Goal: Information Seeking & Learning: Learn about a topic

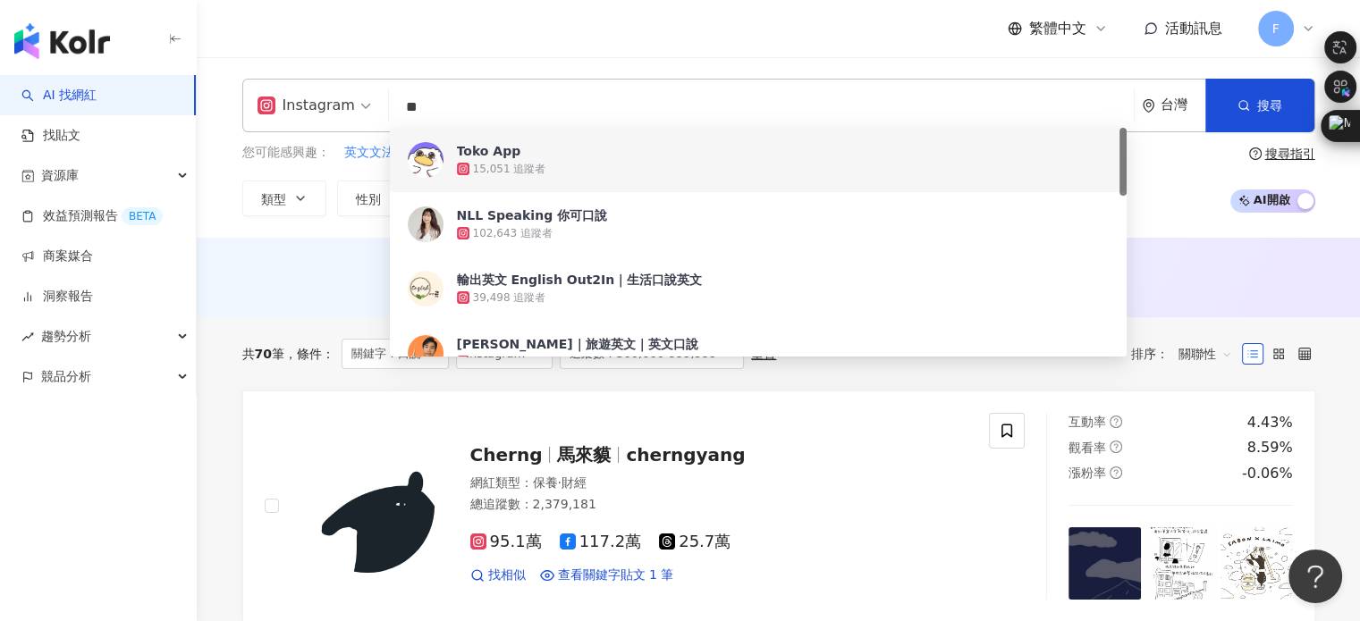
drag, startPoint x: 479, startPoint y: 103, endPoint x: 50, endPoint y: 66, distance: 430.8
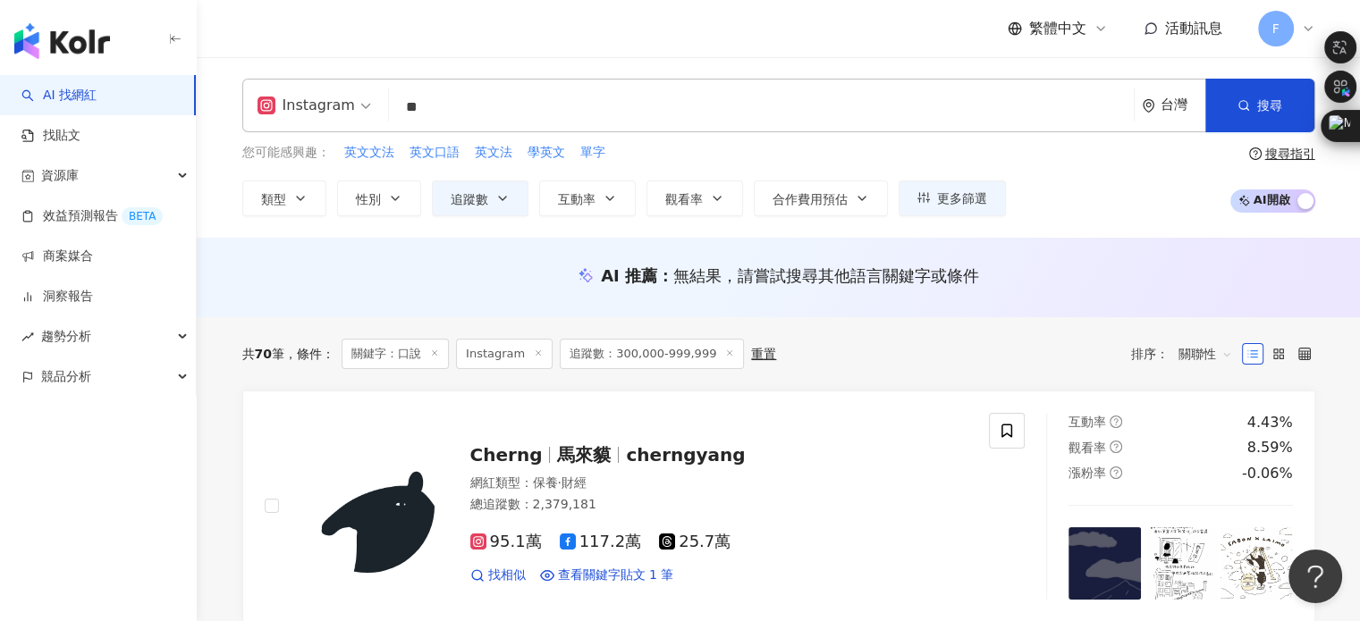
click at [444, 18] on div "繁體中文 活動訊息 F" at bounding box center [778, 28] width 1073 height 57
click at [466, 112] on input "**" at bounding box center [761, 107] width 731 height 34
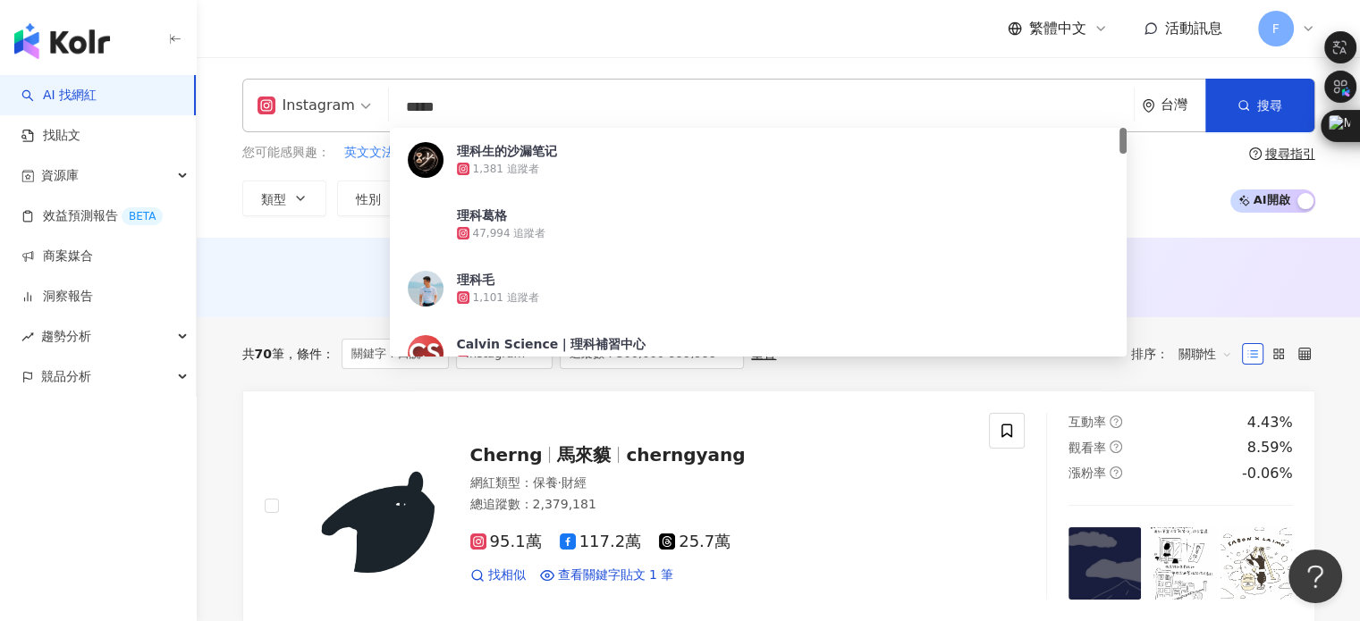
type input "****"
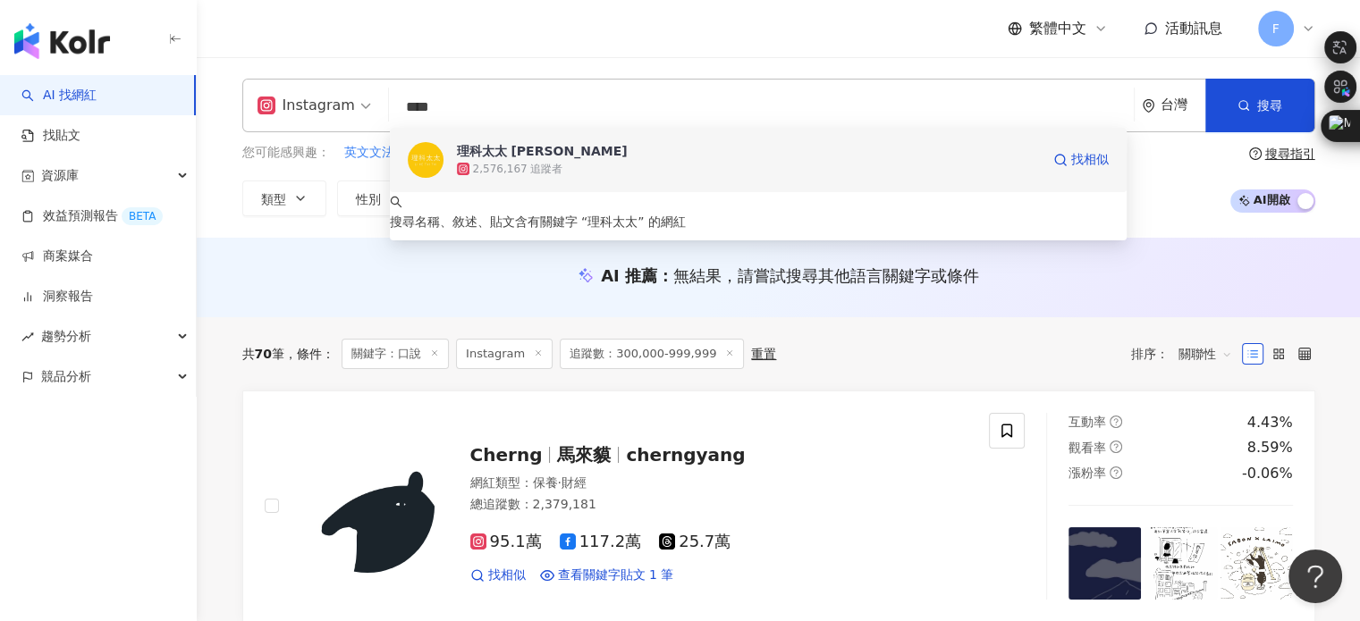
click at [570, 171] on div "2,576,167 追蹤者" at bounding box center [748, 169] width 583 height 18
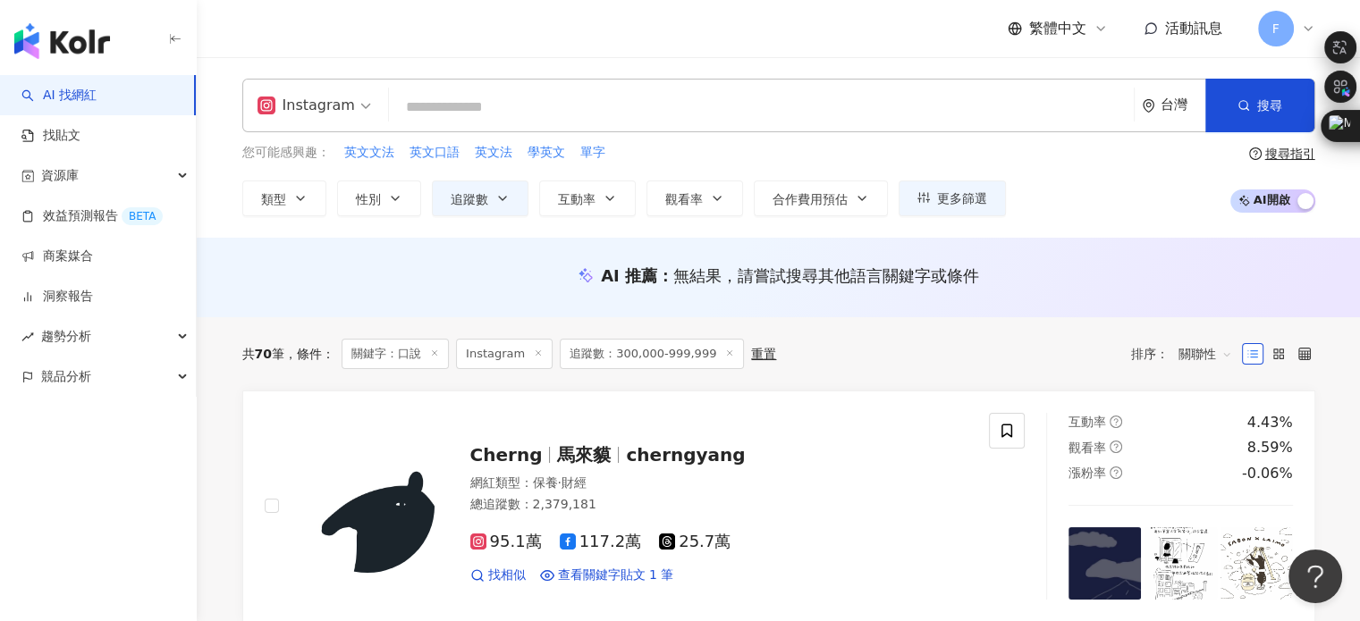
click at [597, 107] on input "search" at bounding box center [761, 107] width 731 height 34
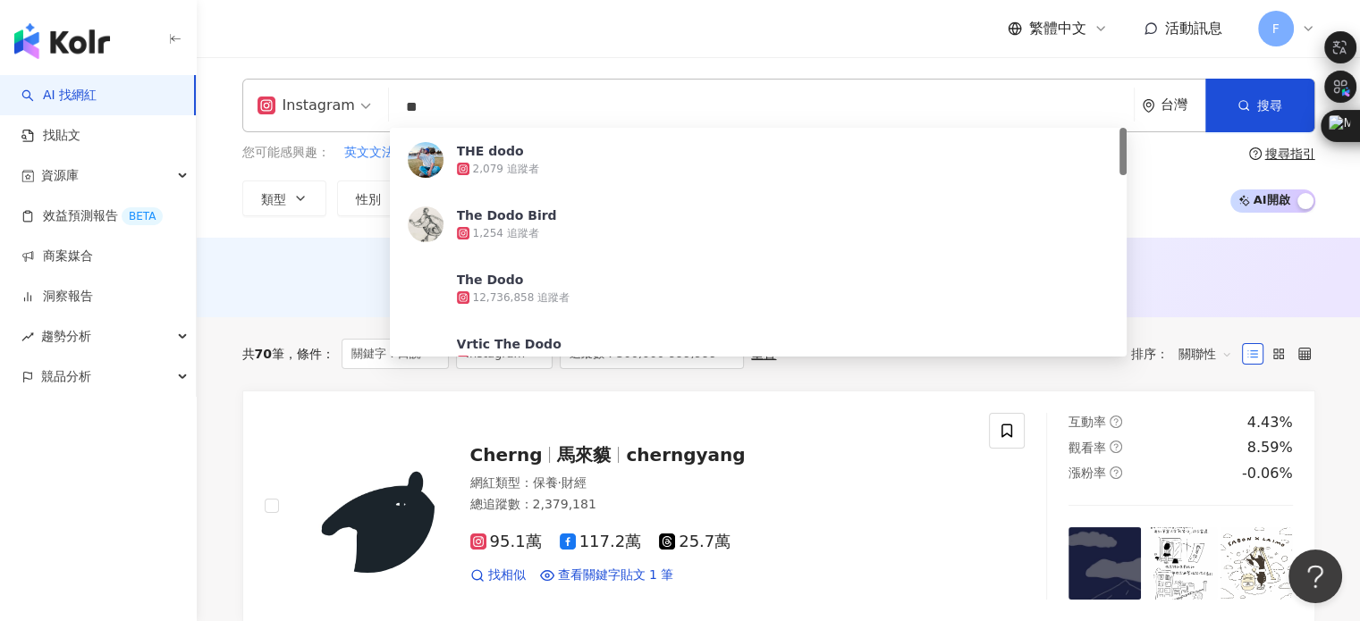
type input "*"
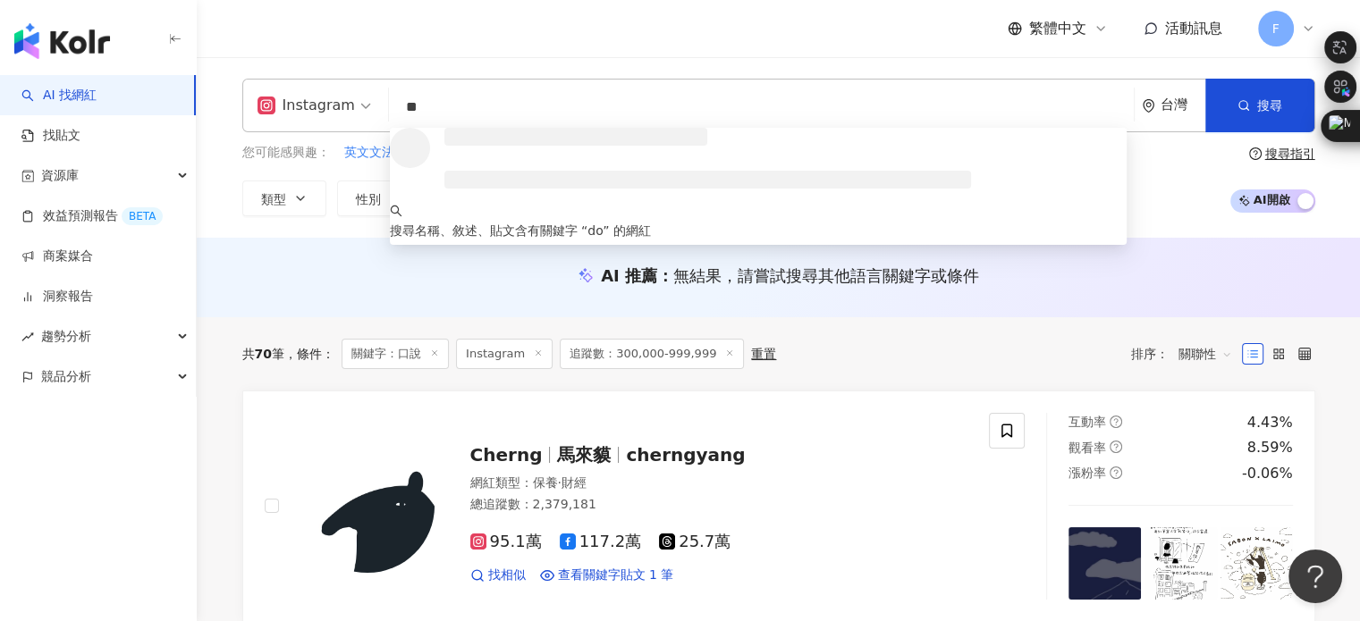
type input "*"
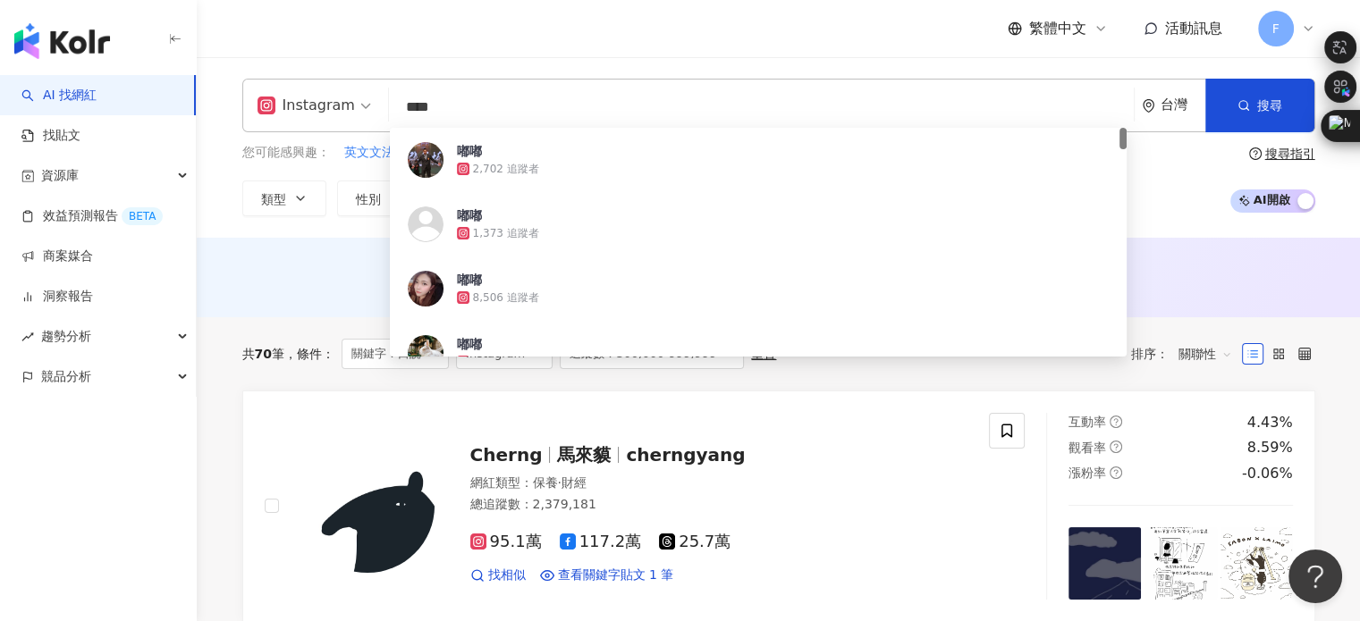
type input "***"
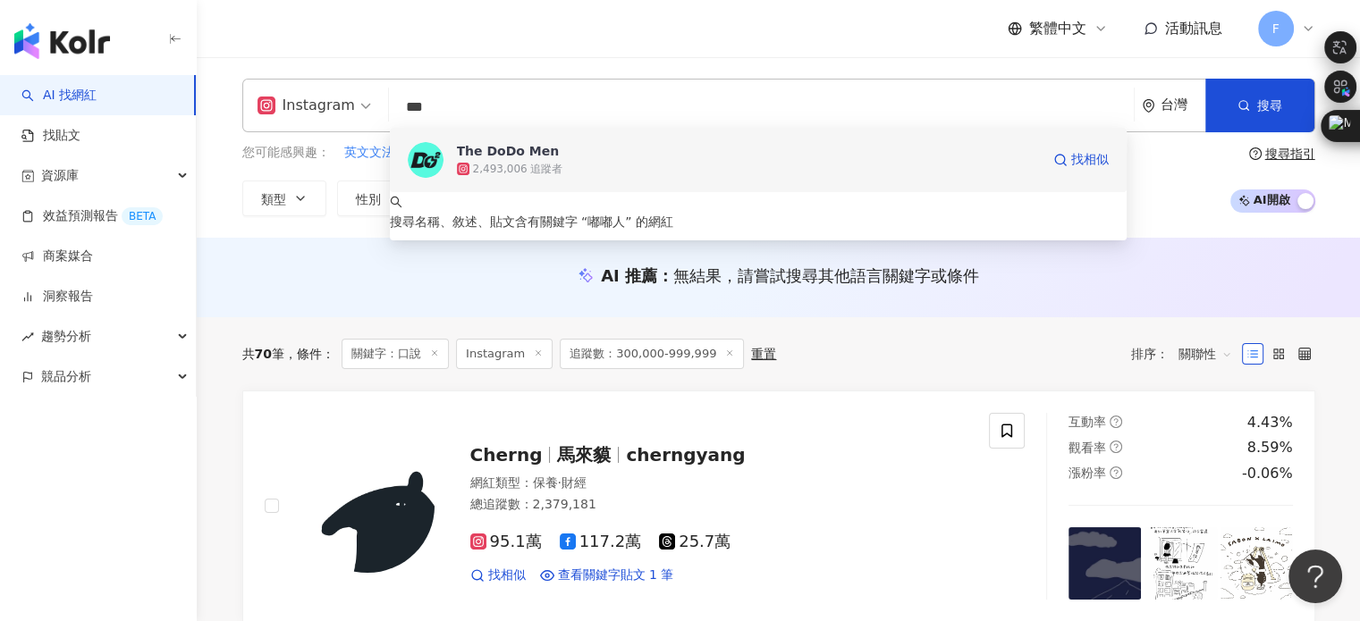
click at [529, 165] on div "2,493,006 追蹤者" at bounding box center [518, 169] width 90 height 15
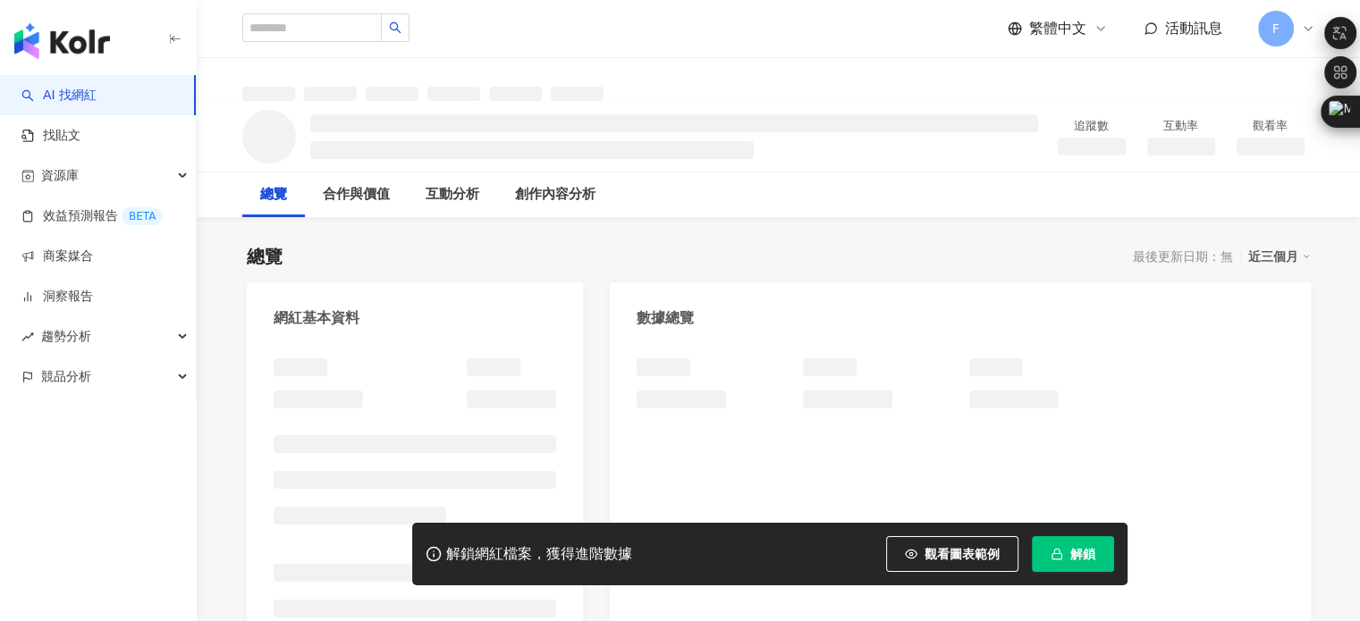
click at [1070, 560] on span "解鎖" at bounding box center [1082, 554] width 25 height 14
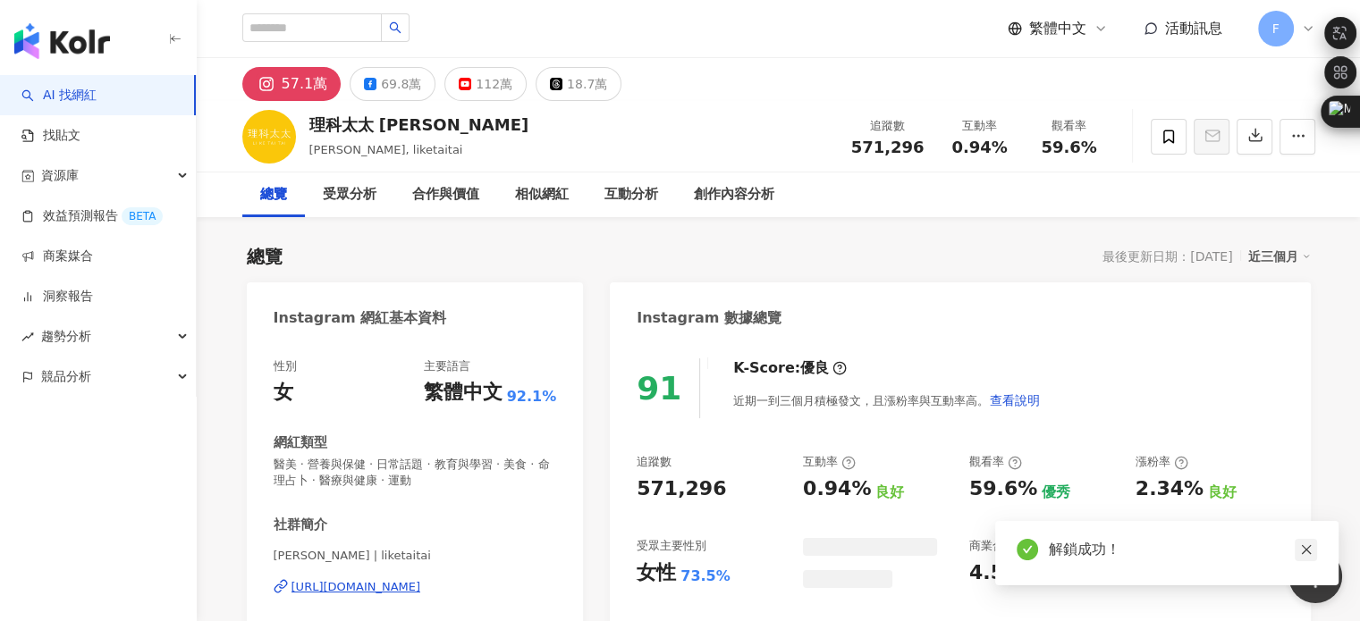
click at [1307, 550] on icon "close" at bounding box center [1306, 550] width 13 height 13
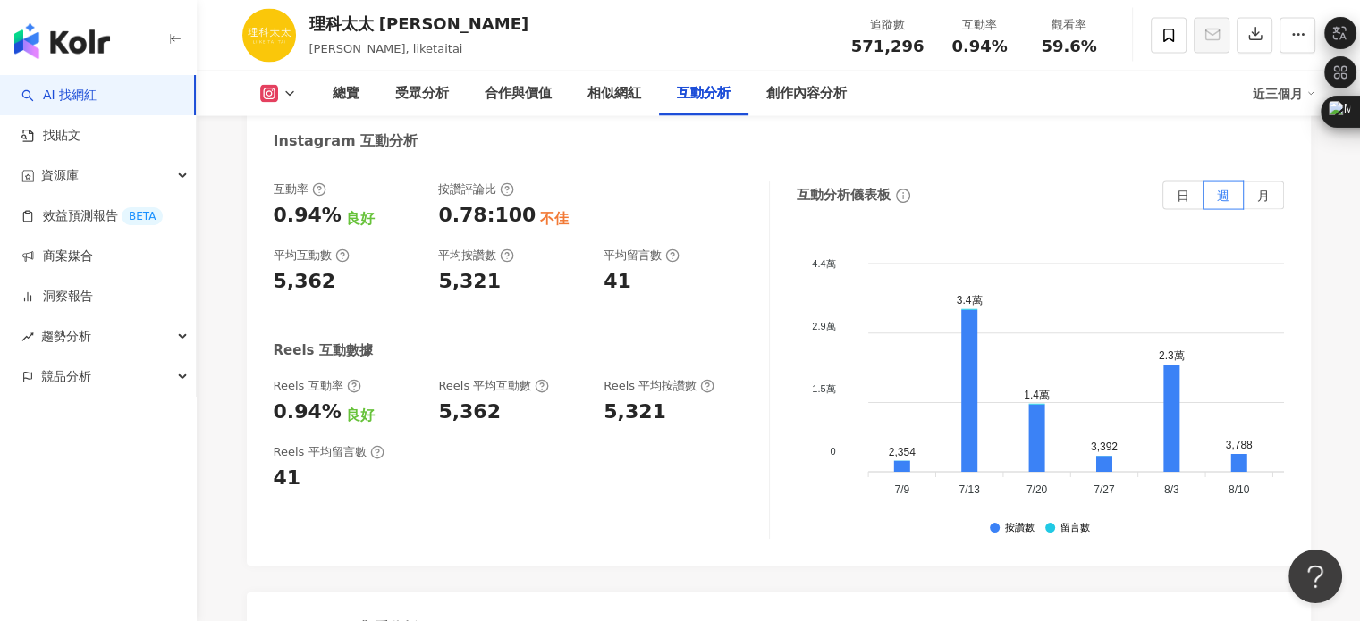
scroll to position [3935, 0]
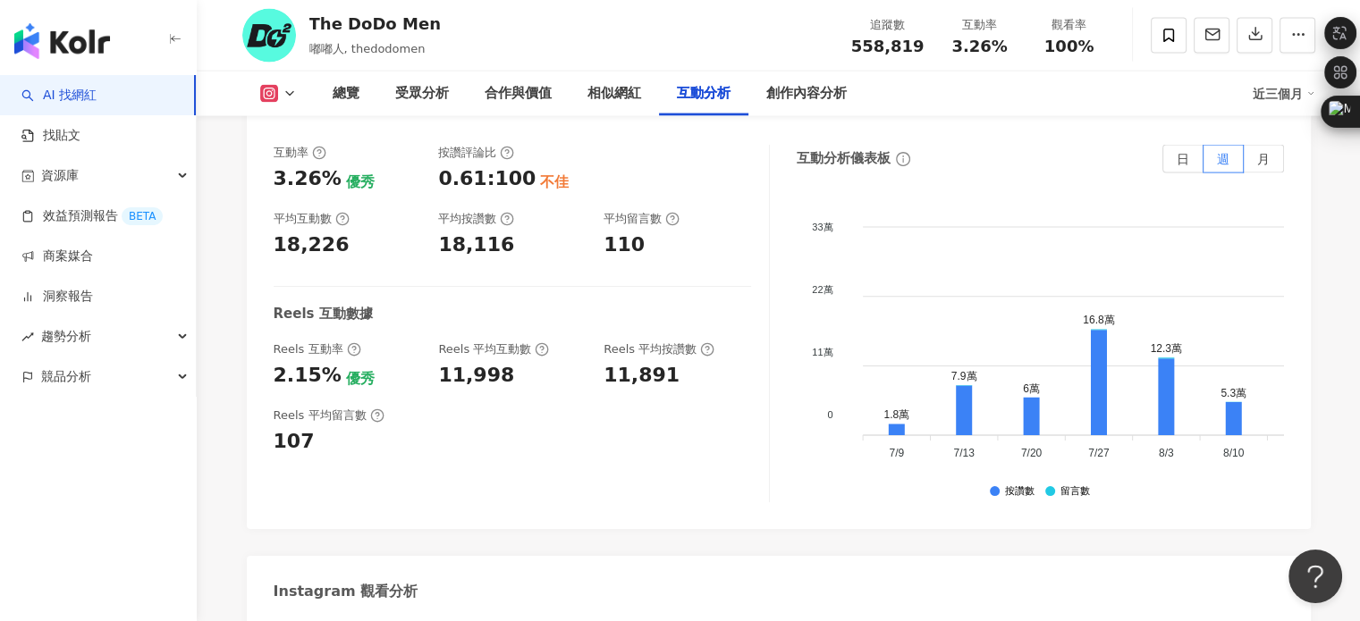
scroll to position [3756, 0]
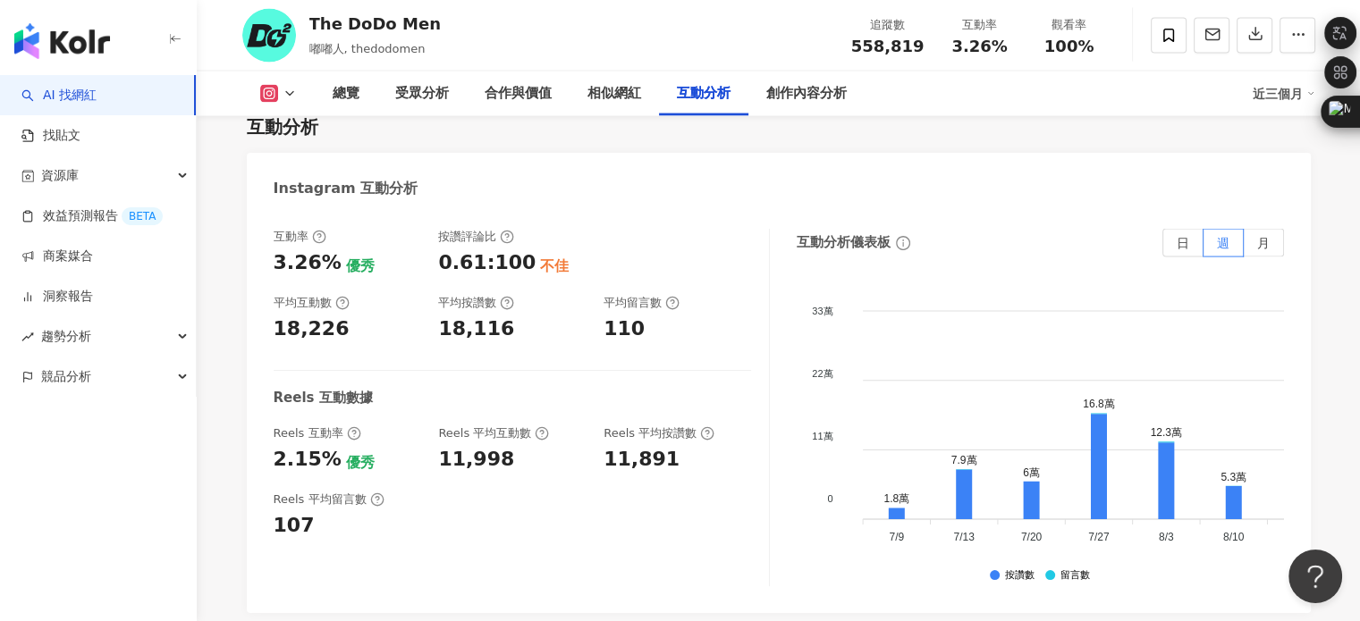
click at [588, 428] on div "互動率 3.26% 優秀 按讚評論比 0.61:100 不佳 平均互動數 18,226 平均按讚數 18,116 平均留言數 110 Reels 互動數據 R…" at bounding box center [779, 412] width 1064 height 402
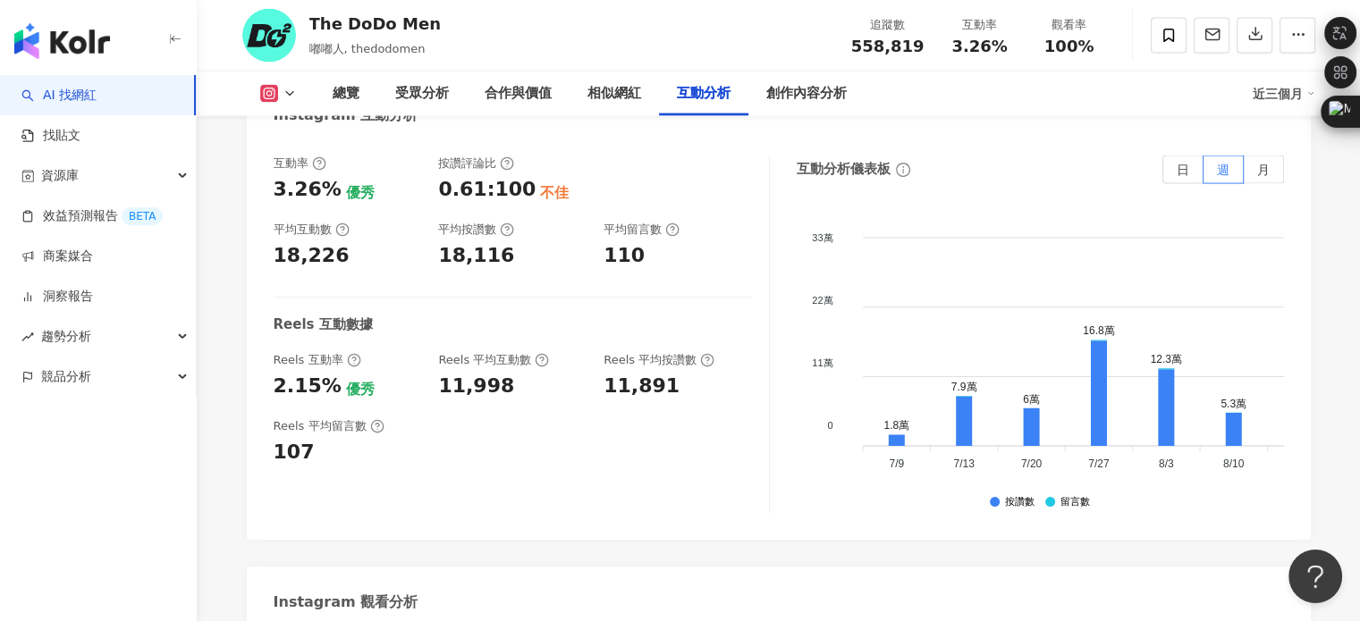
scroll to position [3935, 0]
